Goal: Information Seeking & Learning: Find specific page/section

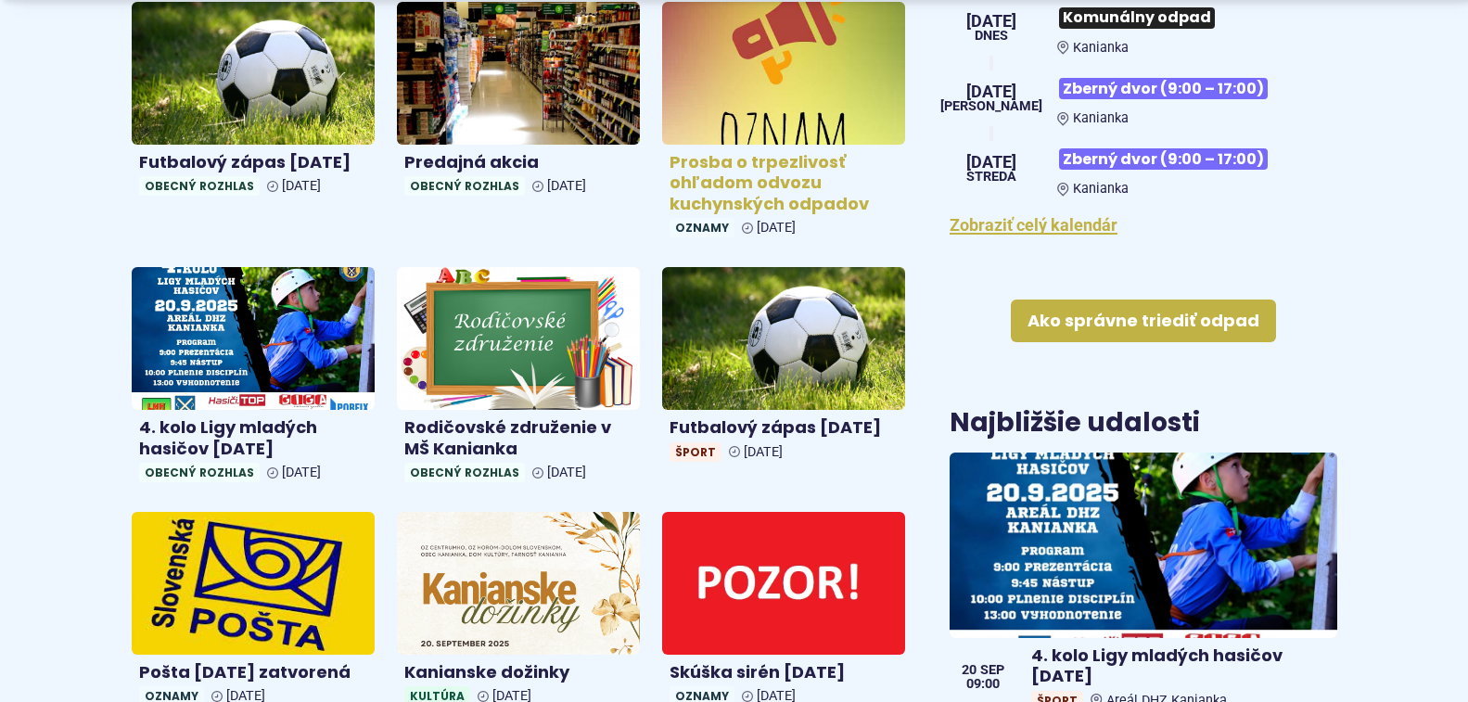
scroll to position [835, 0]
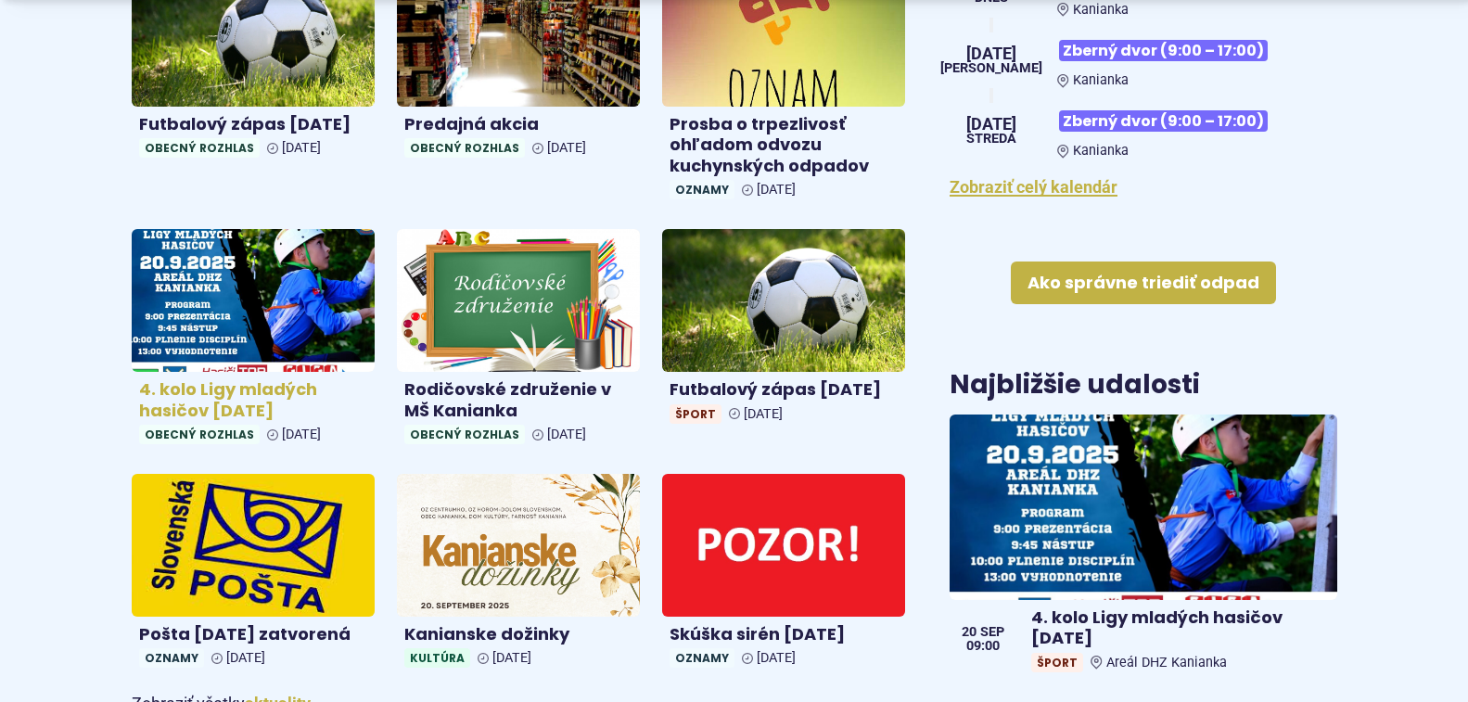
click at [196, 289] on img at bounding box center [253, 301] width 280 height 164
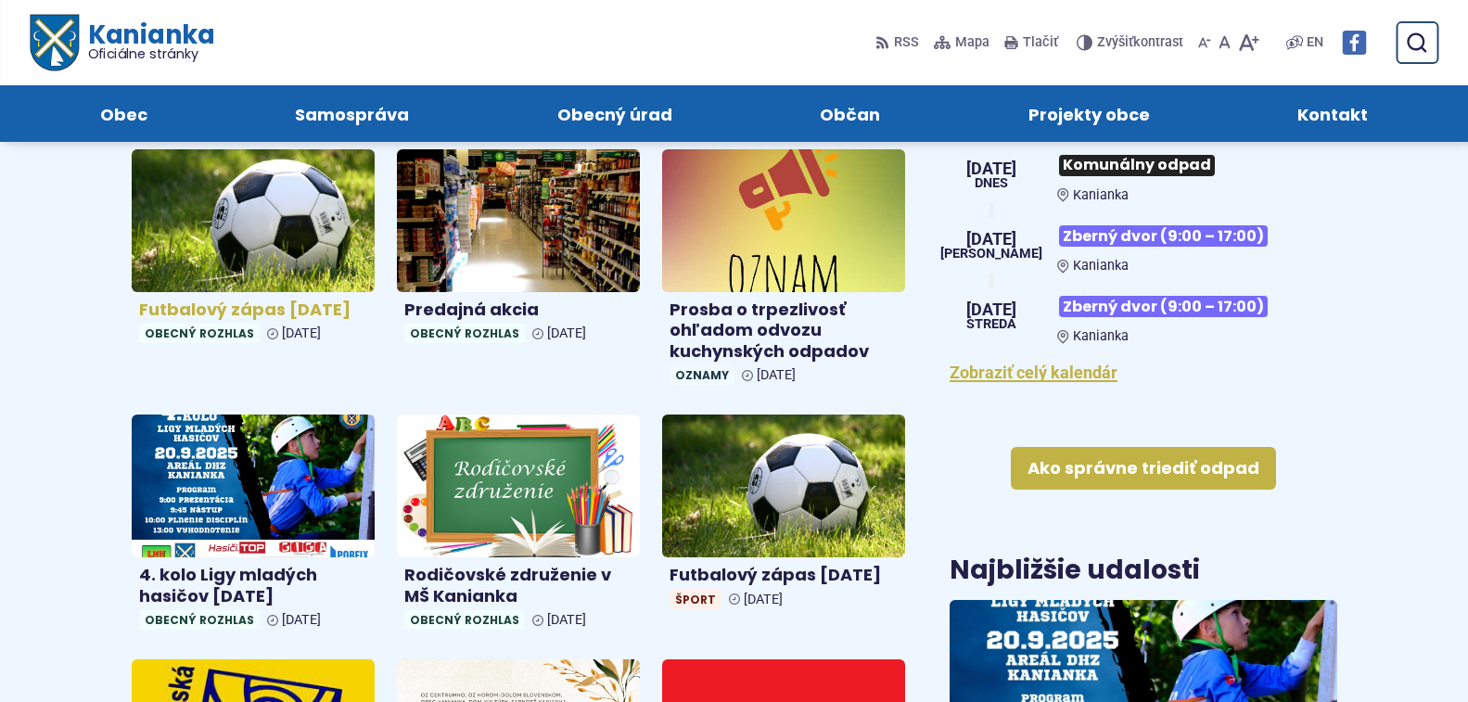
scroll to position [556, 0]
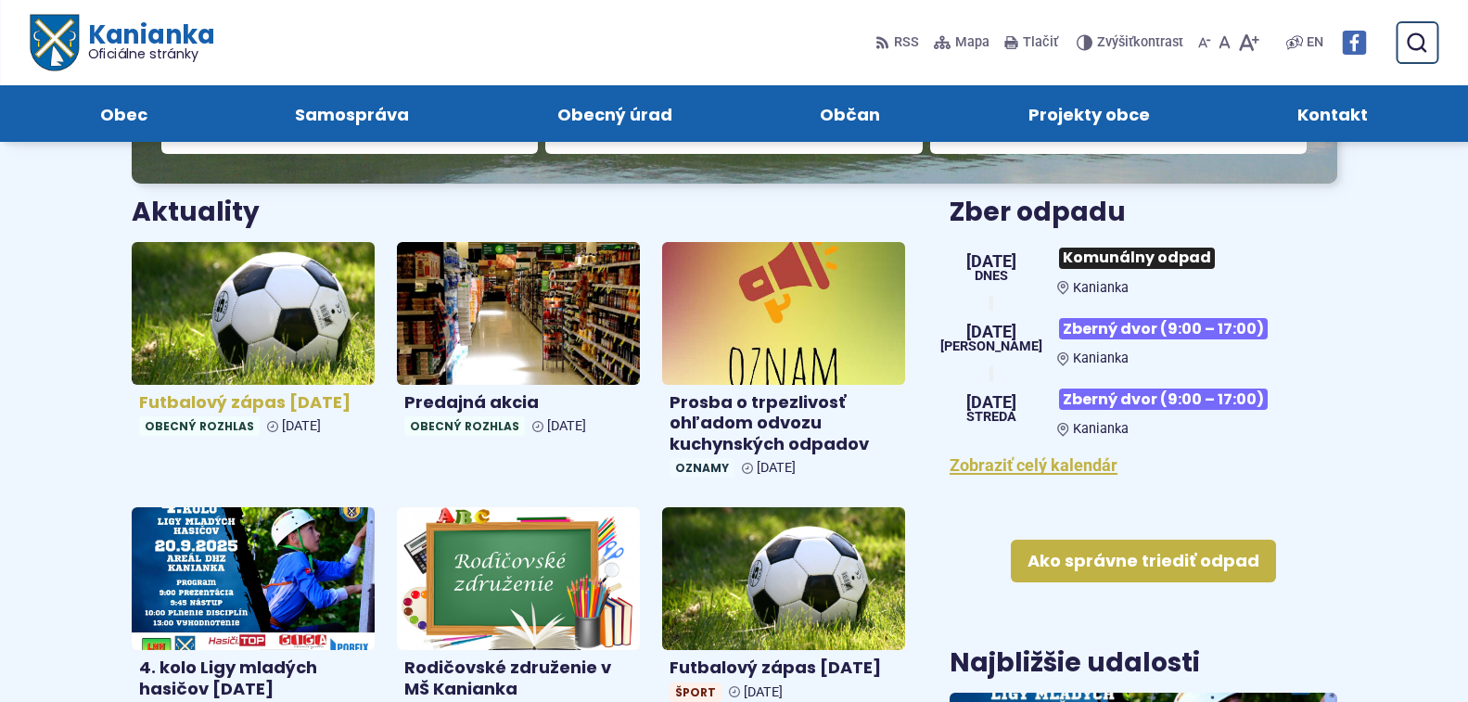
click at [249, 279] on img at bounding box center [253, 313] width 280 height 164
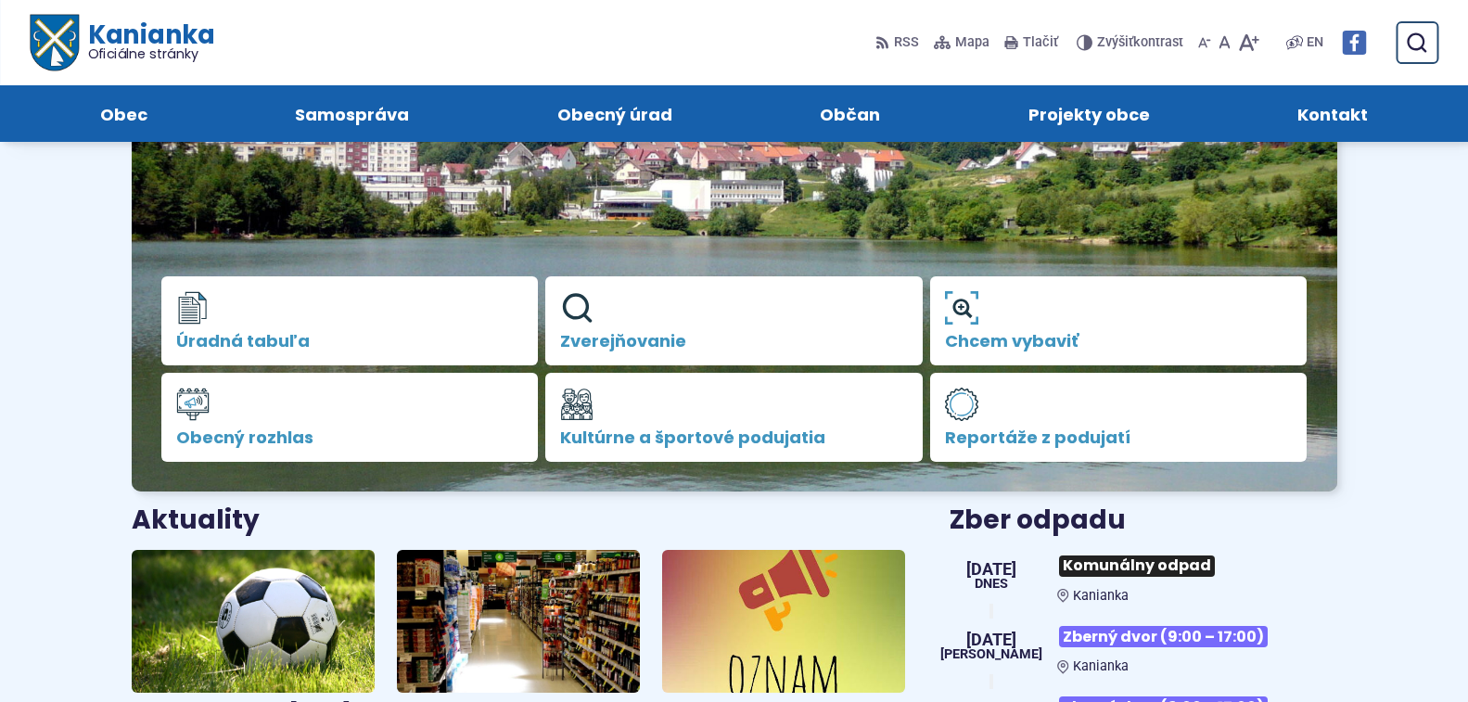
scroll to position [185, 0]
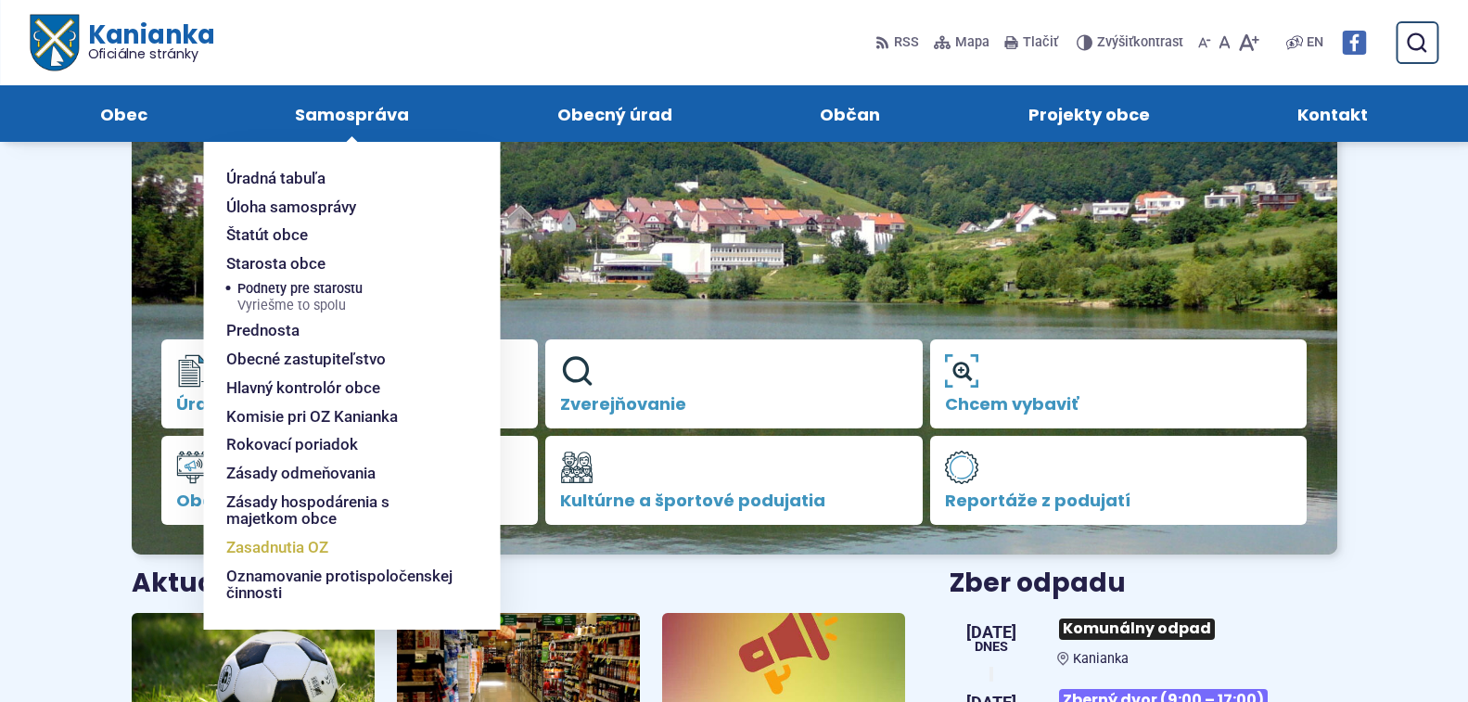
click at [279, 544] on span "Zasadnutia OZ" at bounding box center [277, 547] width 102 height 29
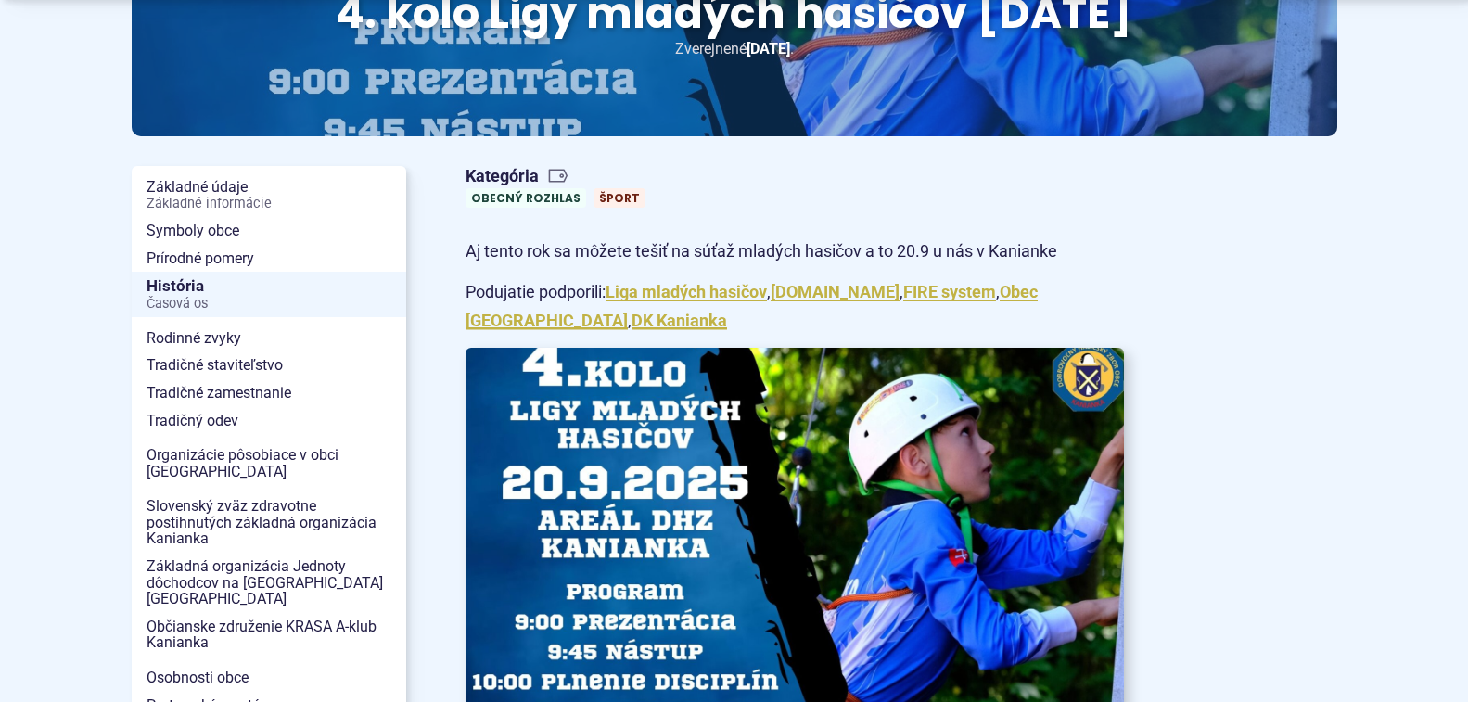
scroll to position [464, 0]
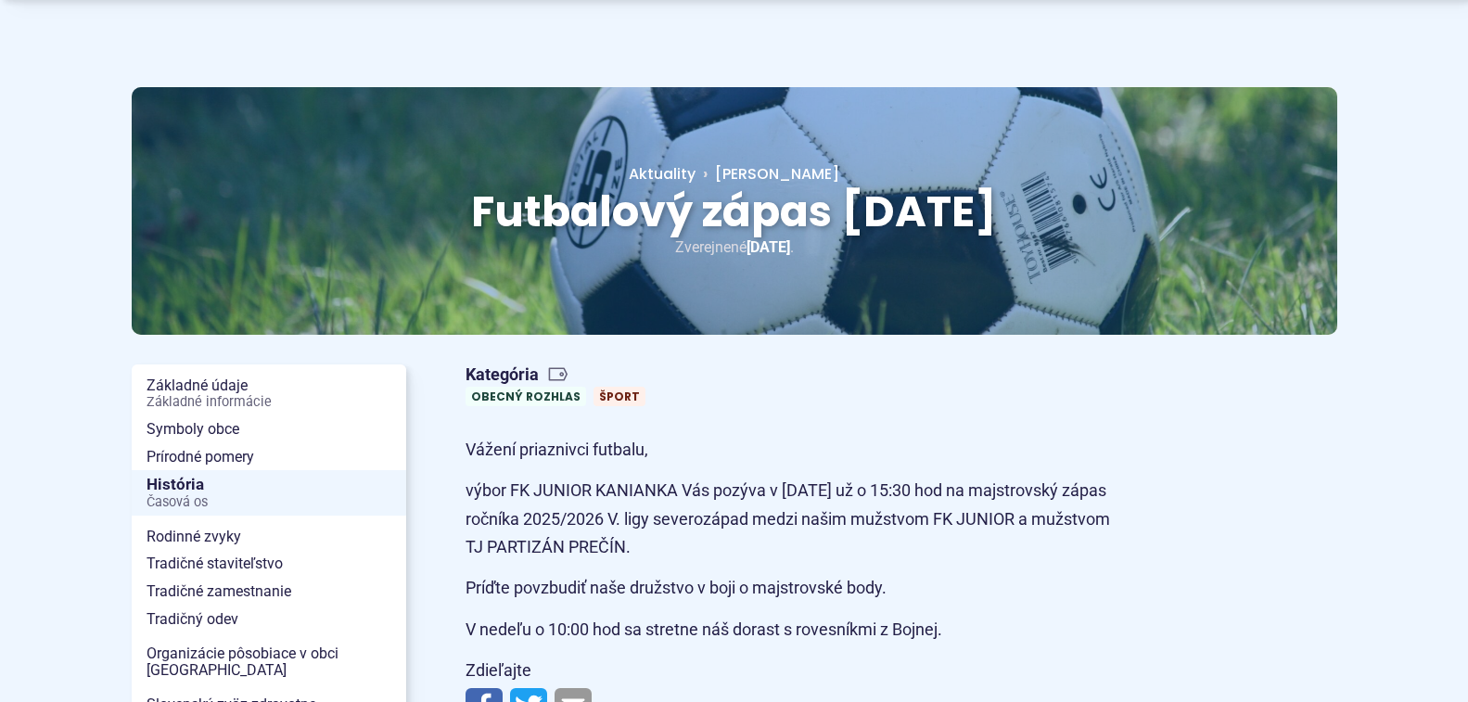
scroll to position [185, 0]
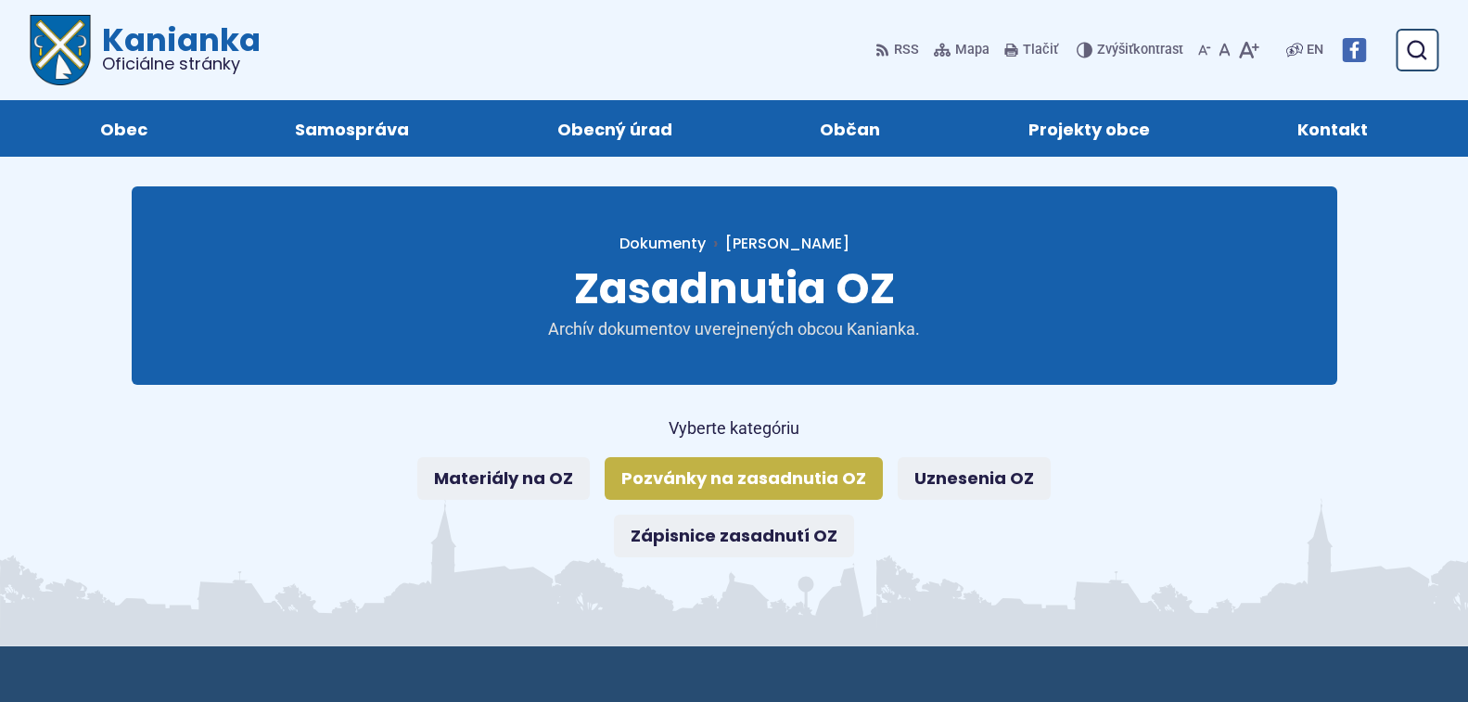
click at [697, 479] on link "Pozvánky na zasadnutia OZ" at bounding box center [744, 478] width 278 height 43
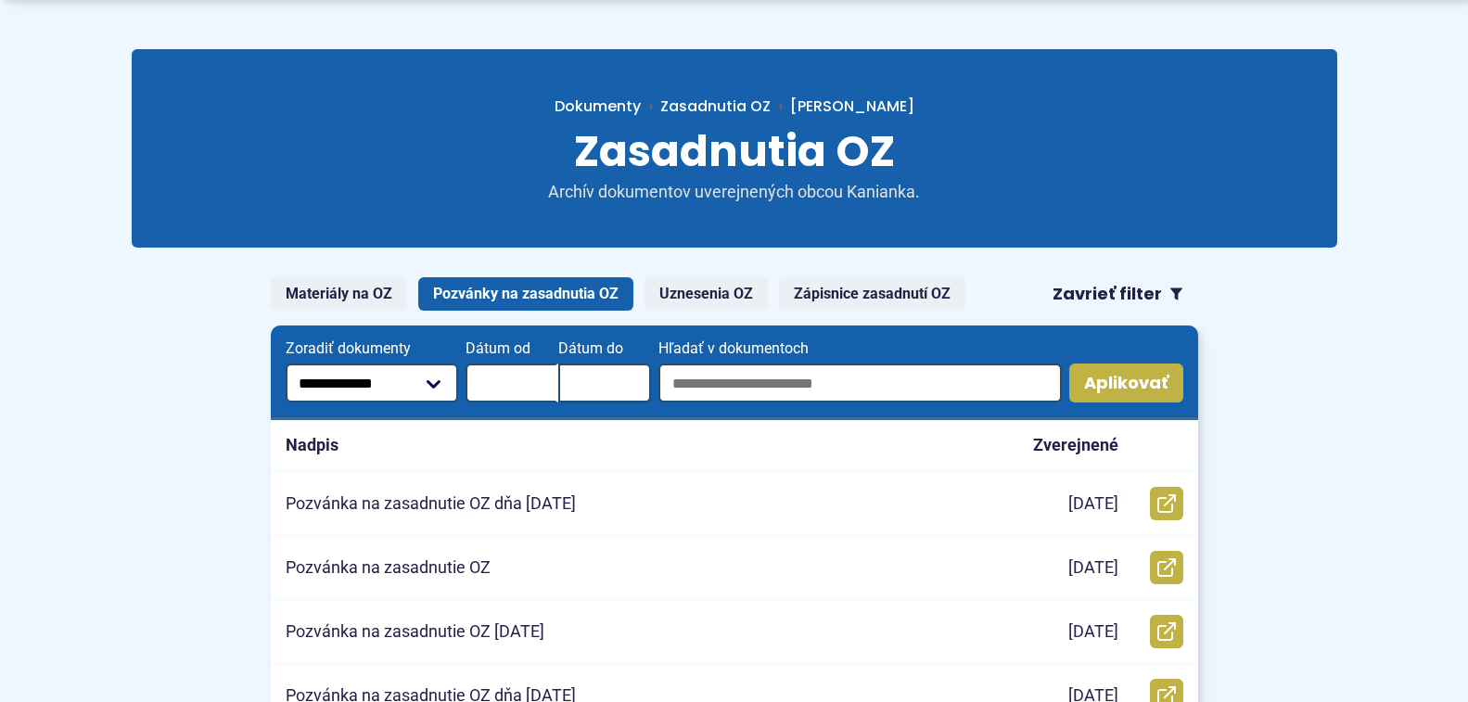
scroll to position [185, 0]
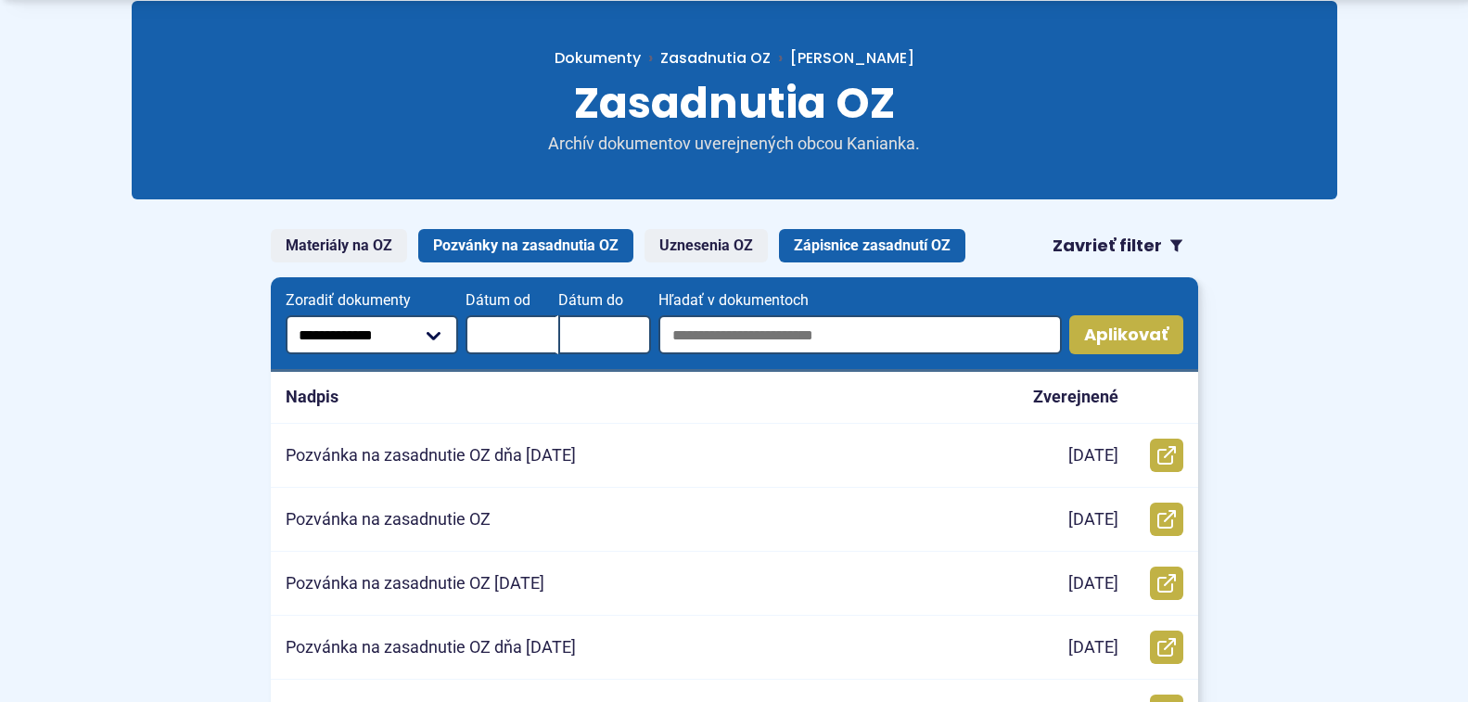
click at [864, 238] on link "Zápisnice zasadnutí OZ" at bounding box center [872, 245] width 186 height 33
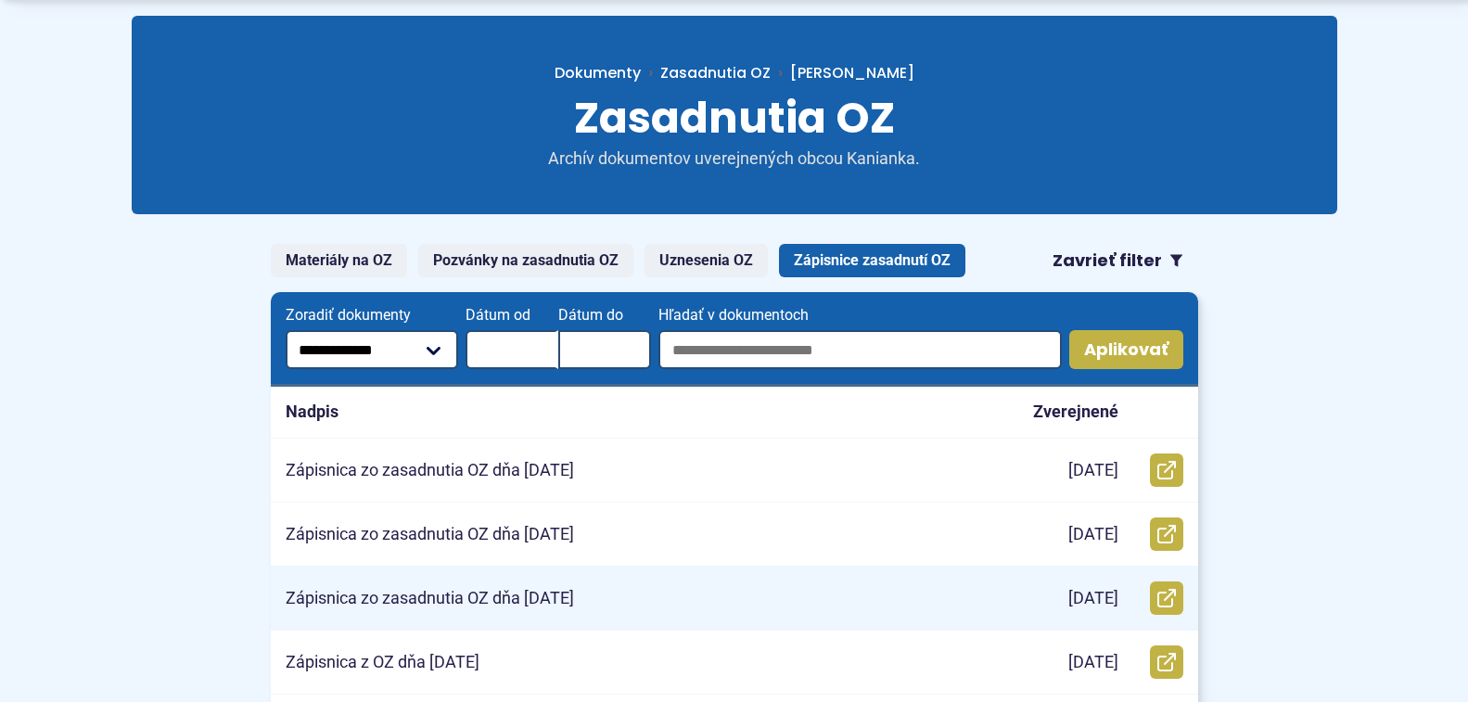
scroll to position [185, 0]
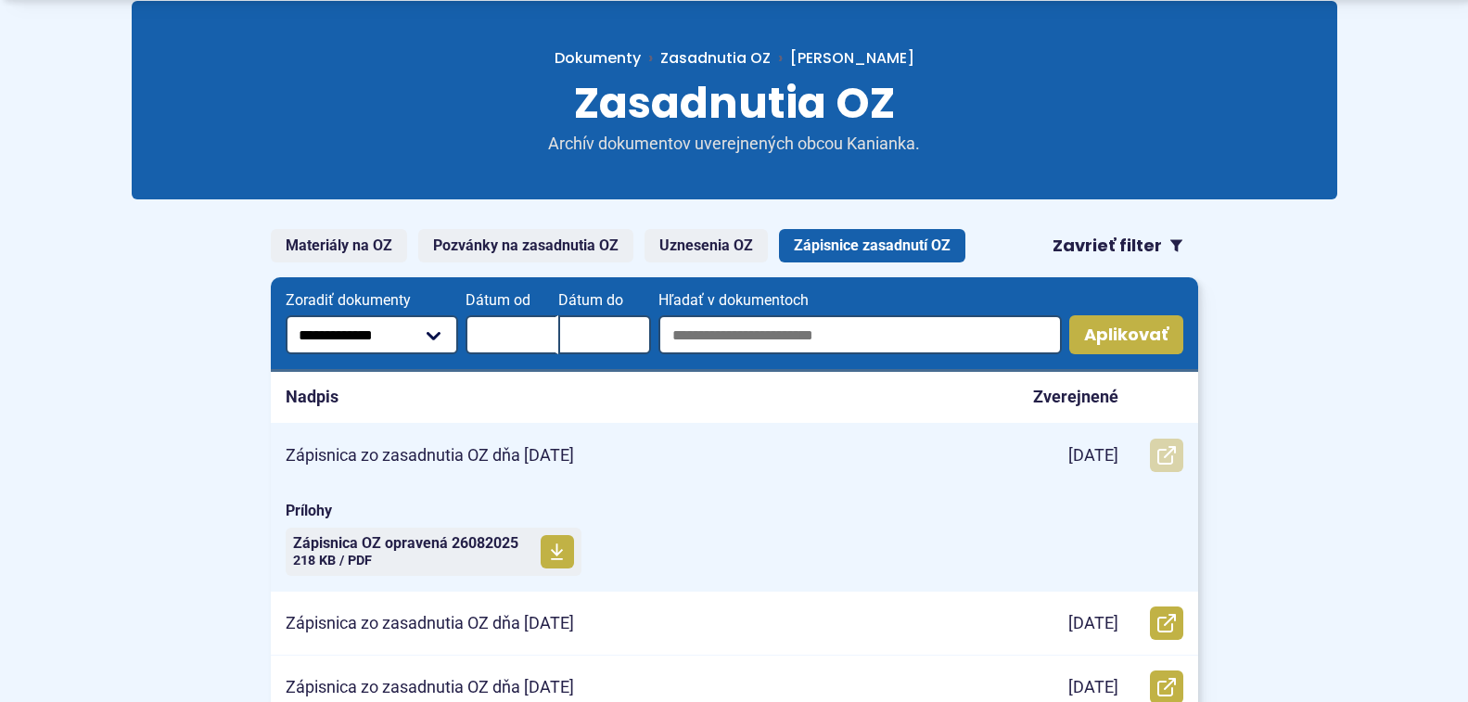
click at [1170, 455] on icon at bounding box center [1167, 455] width 19 height 19
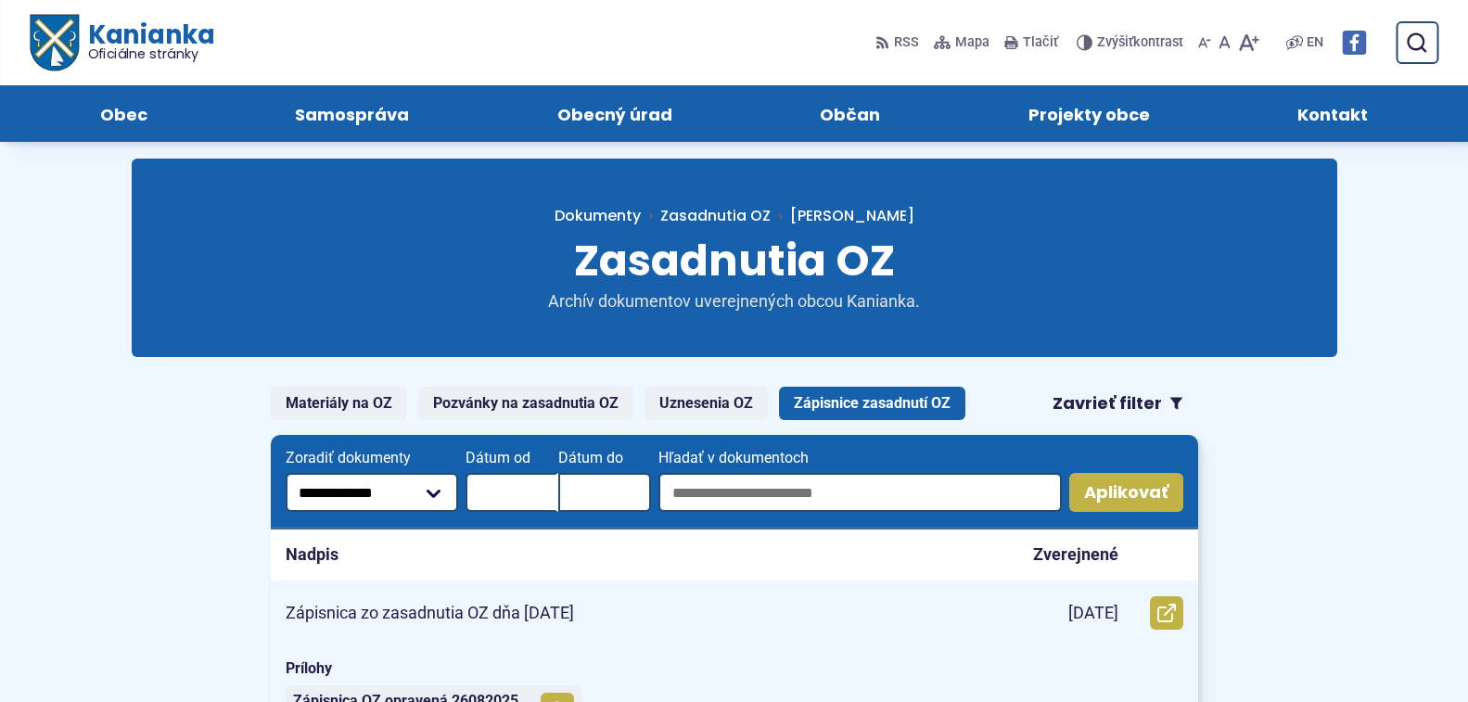
scroll to position [0, 0]
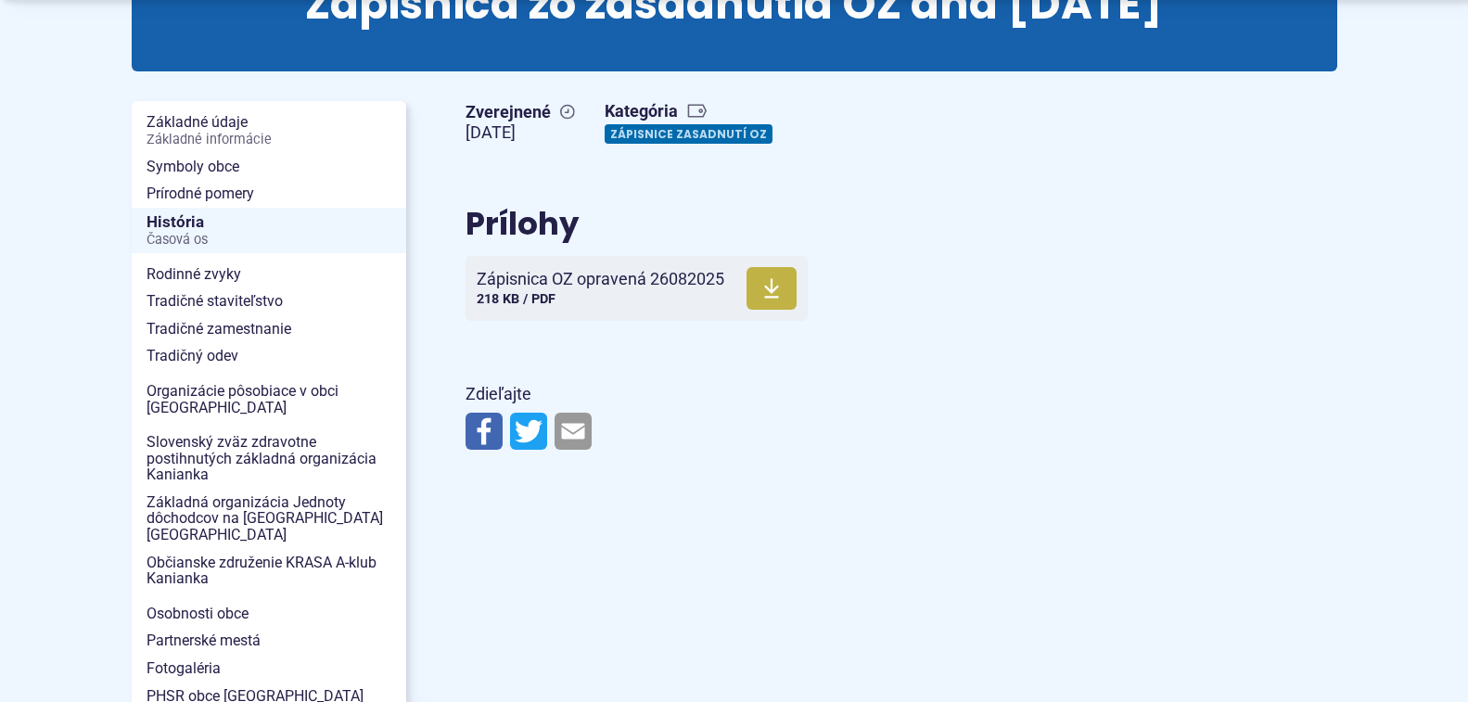
scroll to position [278, 0]
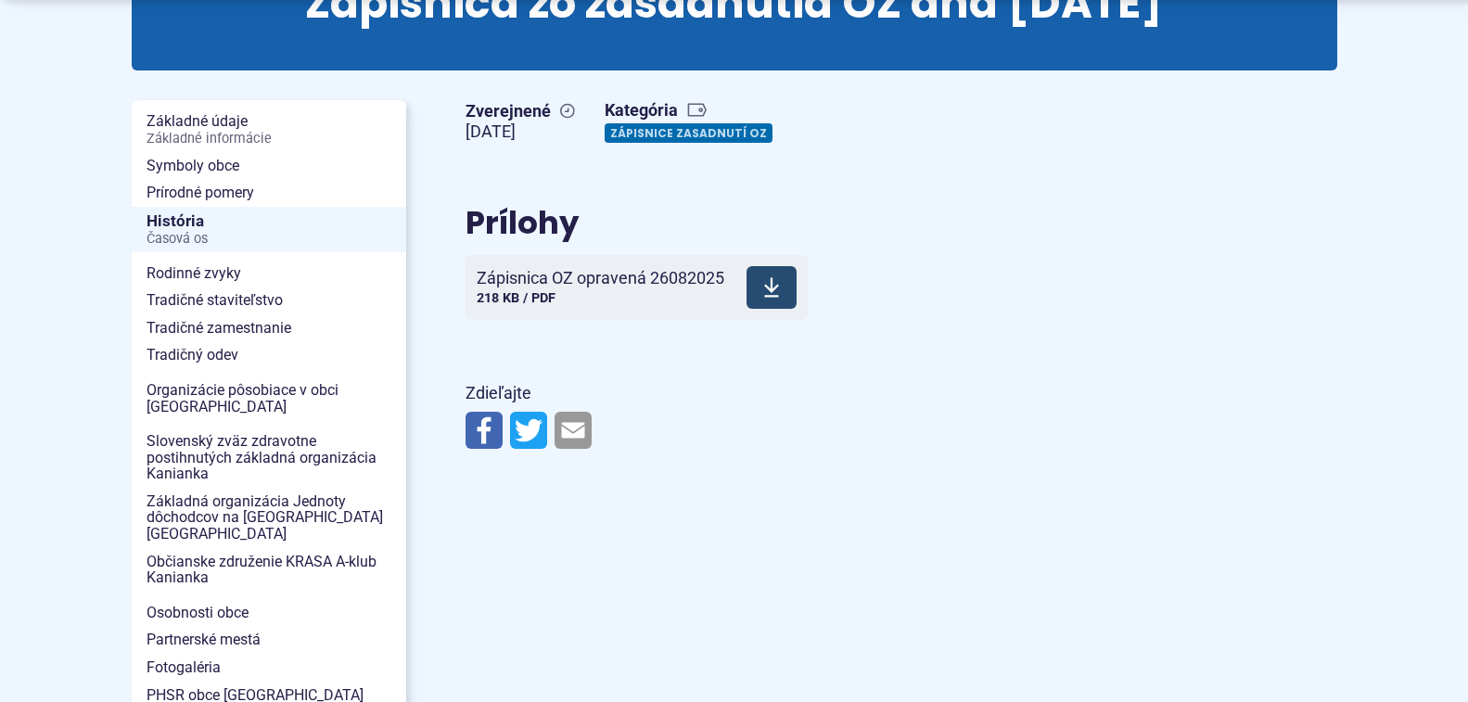
click at [765, 304] on span at bounding box center [772, 287] width 50 height 43
